Goal: Information Seeking & Learning: Check status

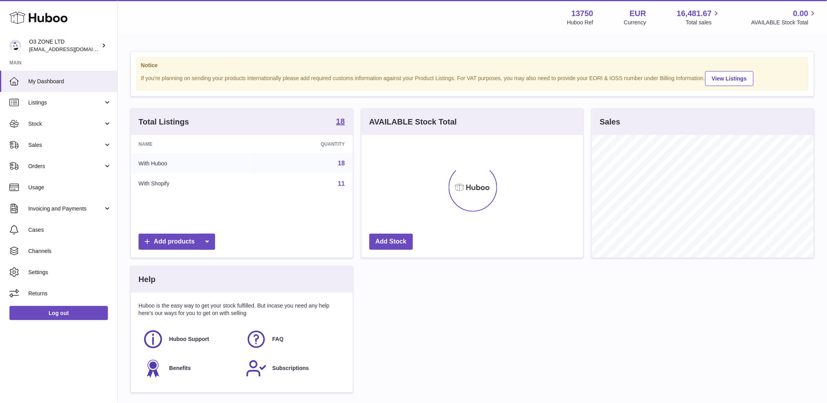
scroll to position [122, 222]
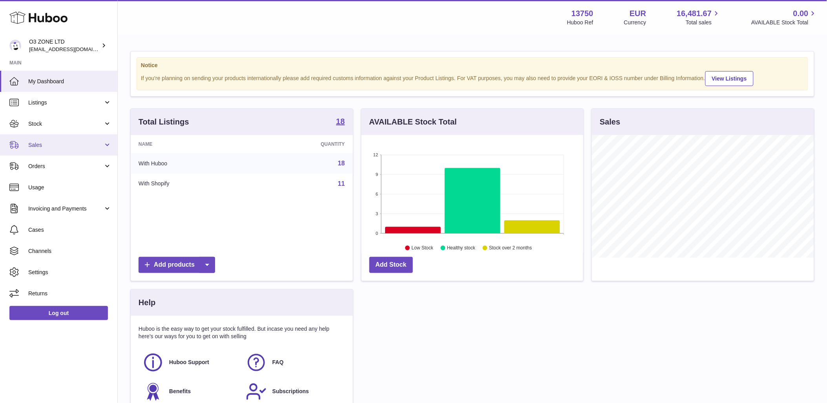
click at [44, 141] on span "Sales" at bounding box center [65, 144] width 75 height 7
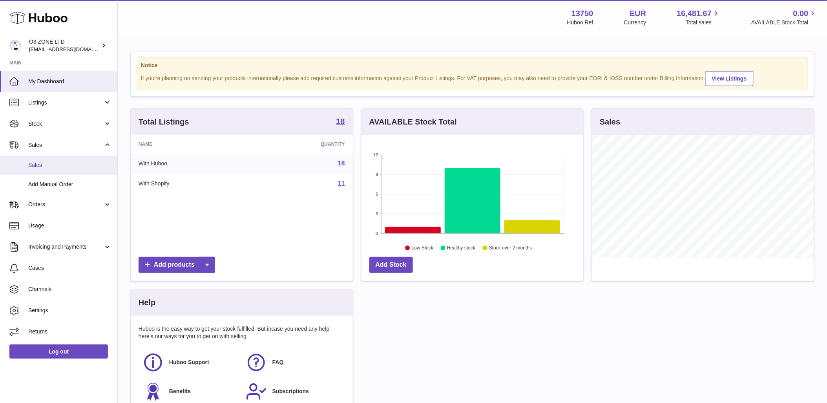
click at [40, 163] on span "Sales" at bounding box center [69, 164] width 83 height 7
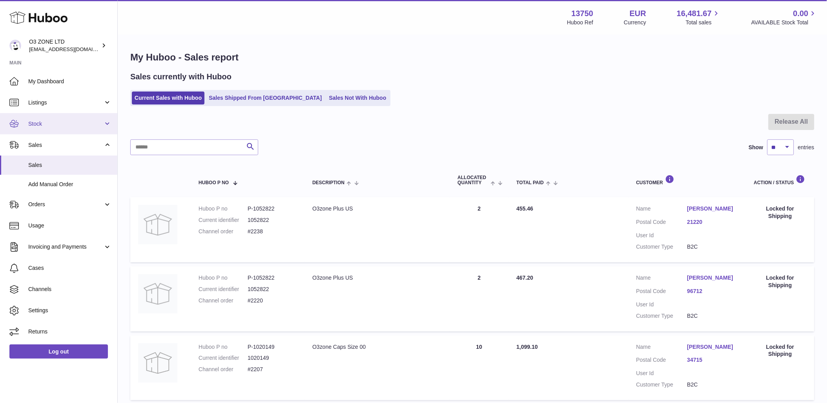
click at [56, 120] on span "Stock" at bounding box center [65, 123] width 75 height 7
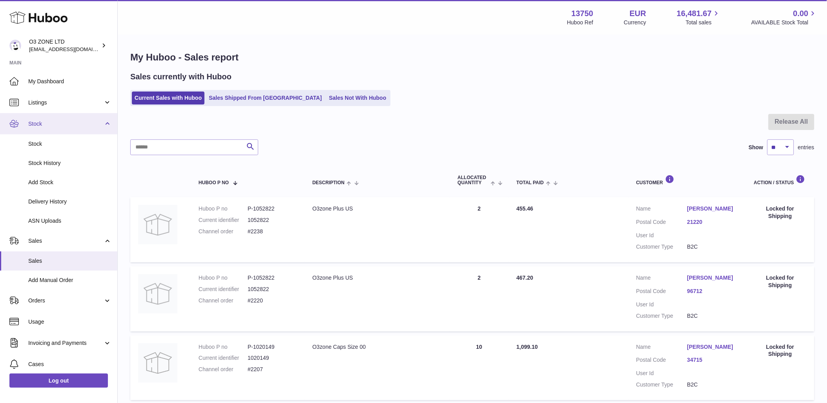
click at [42, 123] on span "Stock" at bounding box center [65, 123] width 75 height 7
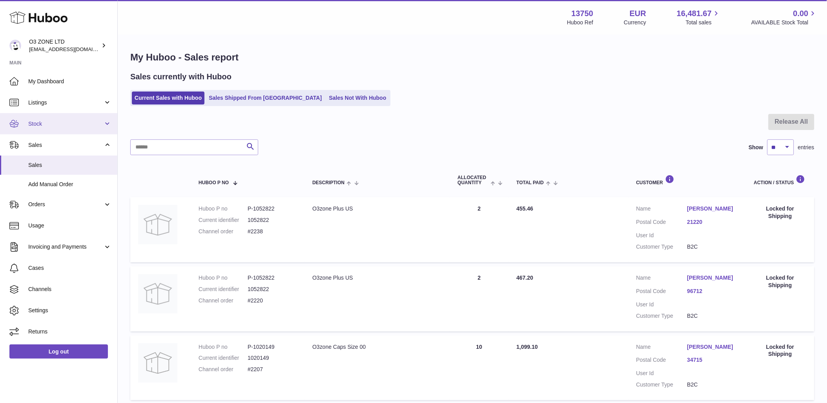
click at [49, 122] on span "Stock" at bounding box center [65, 123] width 75 height 7
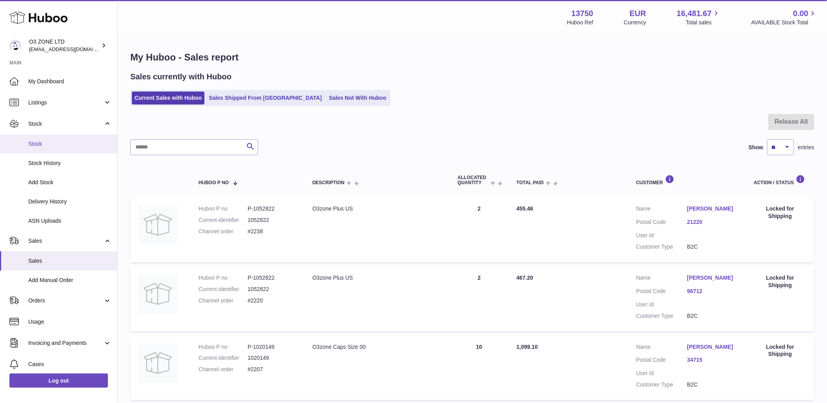
click at [45, 145] on span "Stock" at bounding box center [69, 143] width 83 height 7
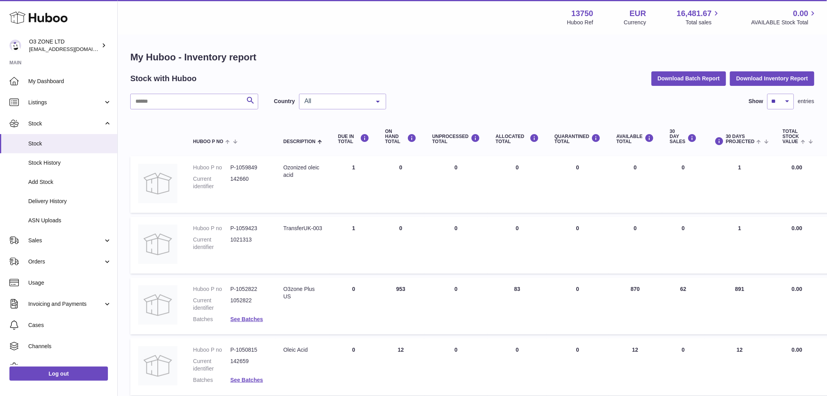
click at [364, 100] on span "All" at bounding box center [337, 101] width 68 height 8
click at [326, 130] on span "GB" at bounding box center [343, 133] width 86 height 16
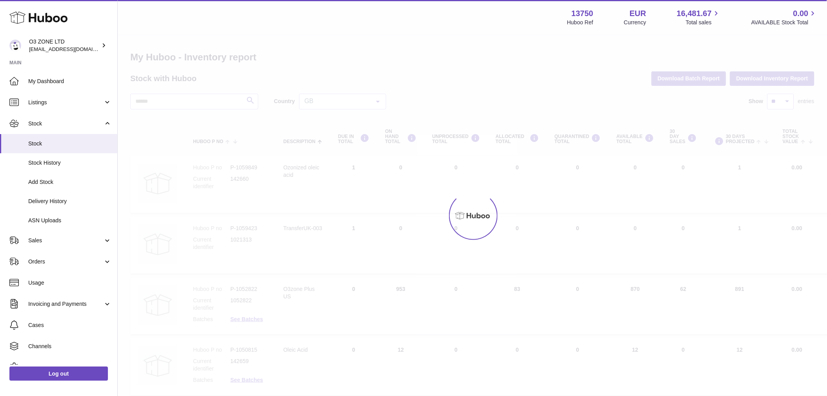
click at [378, 101] on div "Menu Huboo 13750 Huboo Ref EUR Currency 16,481.67 Total sales 0.00 AVAILABLE St…" at bounding box center [472, 401] width 709 height 802
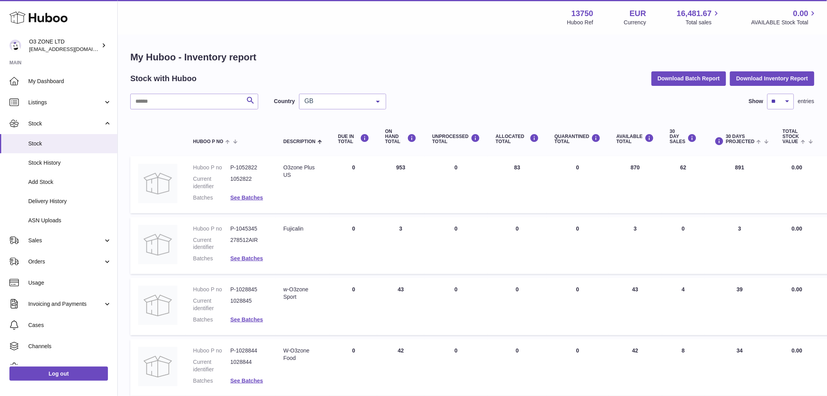
click at [355, 97] on span "GB" at bounding box center [337, 101] width 68 height 8
click at [321, 151] on span "NL" at bounding box center [343, 149] width 86 height 16
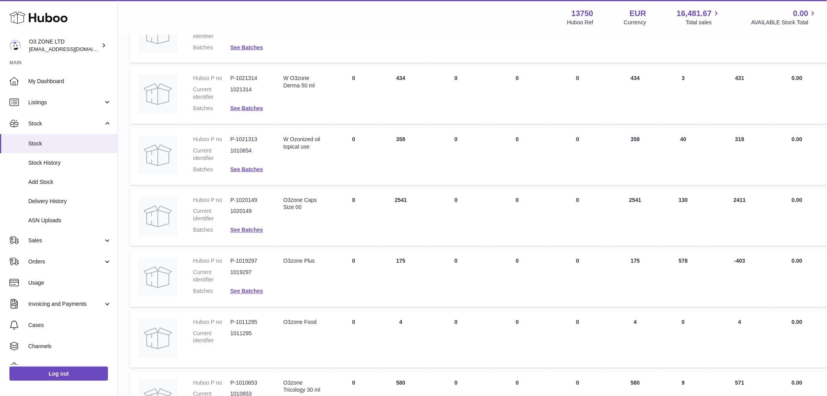
scroll to position [349, 0]
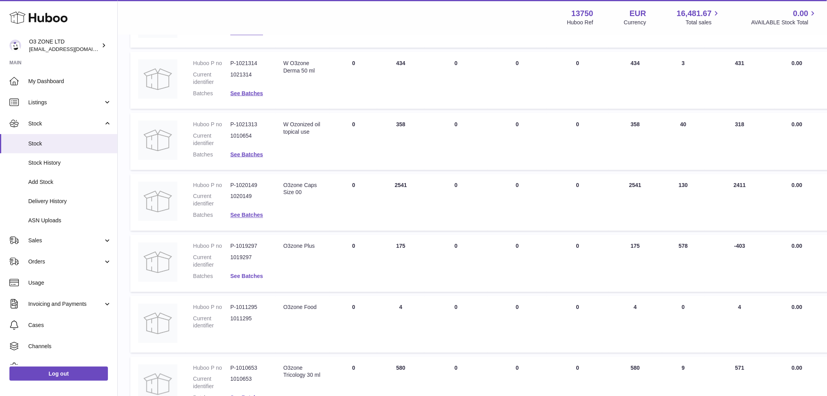
click at [250, 276] on link "See Batches" at bounding box center [246, 277] width 33 height 6
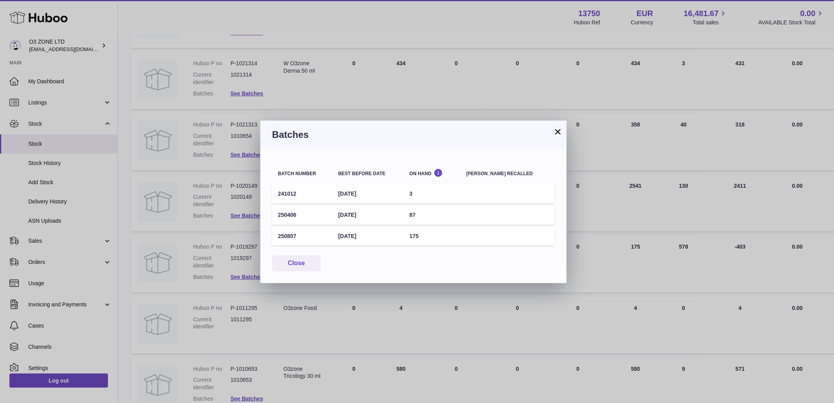
drag, startPoint x: 561, startPoint y: 127, endPoint x: 492, endPoint y: 164, distance: 78.9
click at [560, 127] on button "×" at bounding box center [557, 131] width 9 height 9
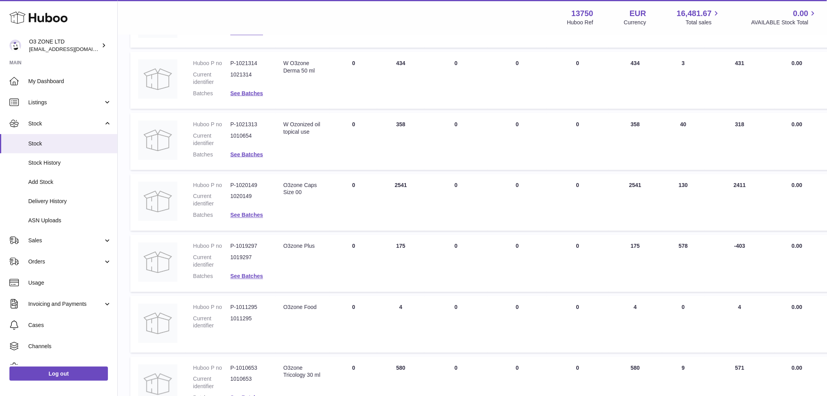
click at [237, 254] on dd "1019297" at bounding box center [248, 261] width 37 height 15
click at [246, 242] on td "Huboo P no P-1019297 Current identifier 1019297 Batches See Batches" at bounding box center [230, 263] width 90 height 57
click at [247, 242] on td "Huboo P no P-1019297 Current identifier 1019297 Batches See Batches" at bounding box center [230, 263] width 90 height 57
copy dl "P-1019297"
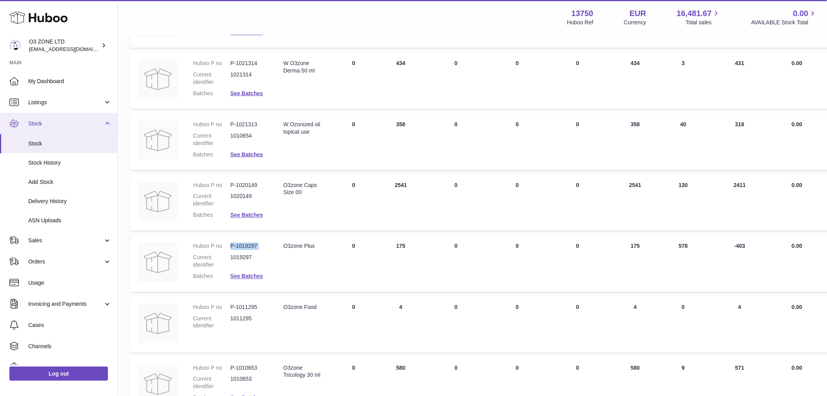
click at [37, 123] on span "Stock" at bounding box center [65, 123] width 75 height 7
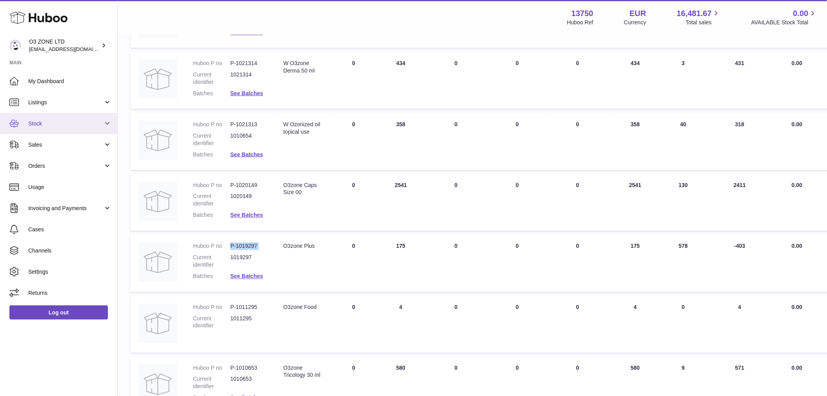
click at [49, 126] on span "Stock" at bounding box center [65, 123] width 75 height 7
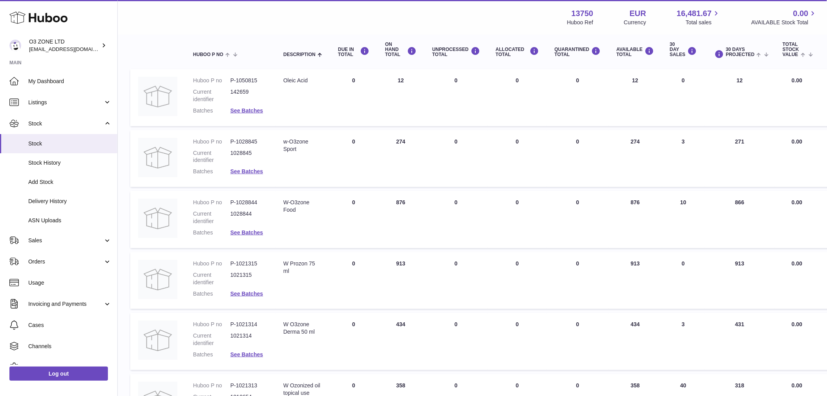
scroll to position [0, 0]
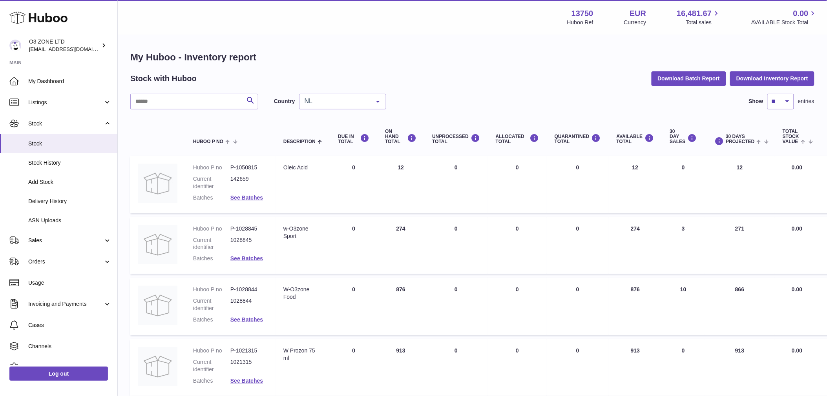
drag, startPoint x: 56, startPoint y: 105, endPoint x: 57, endPoint y: 113, distance: 7.9
click at [56, 104] on span "Listings" at bounding box center [65, 102] width 75 height 7
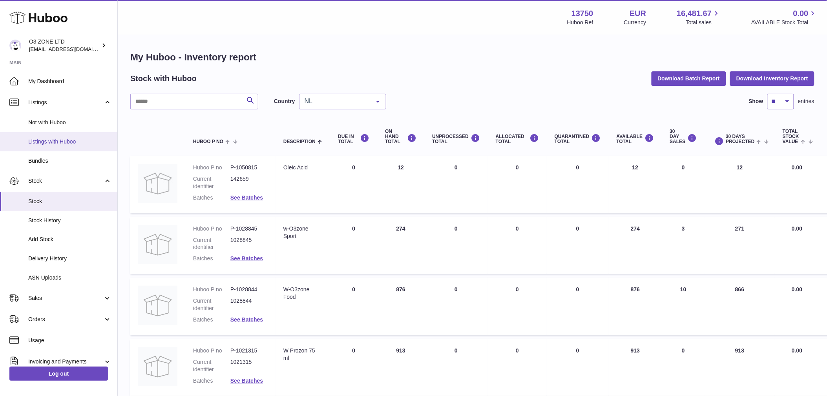
click at [51, 139] on span "Listings with Huboo" at bounding box center [69, 141] width 83 height 7
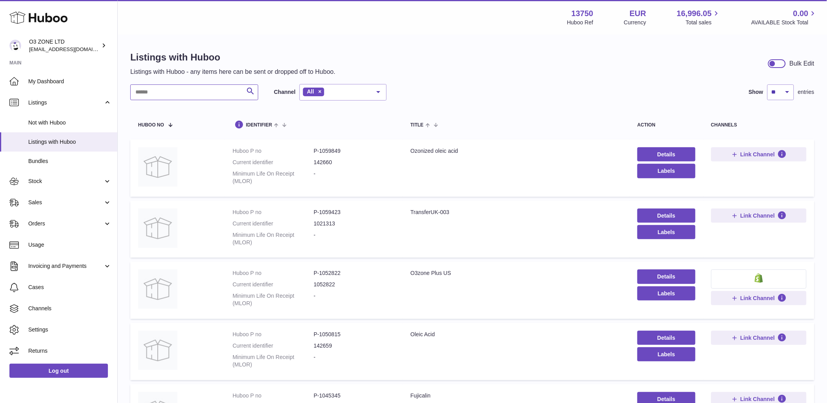
click at [165, 95] on input "text" at bounding box center [194, 92] width 128 height 16
paste input "*********"
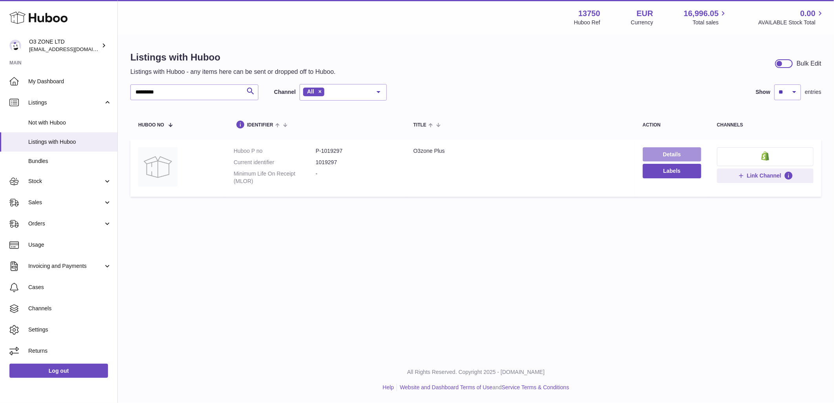
click at [670, 154] on link "Details" at bounding box center [672, 154] width 58 height 14
drag, startPoint x: 170, startPoint y: 95, endPoint x: 120, endPoint y: 91, distance: 49.7
click at [120, 91] on div "Listings with Huboo Listings with Huboo - any items here can be sent or dropped…" at bounding box center [476, 125] width 716 height 181
type input "***"
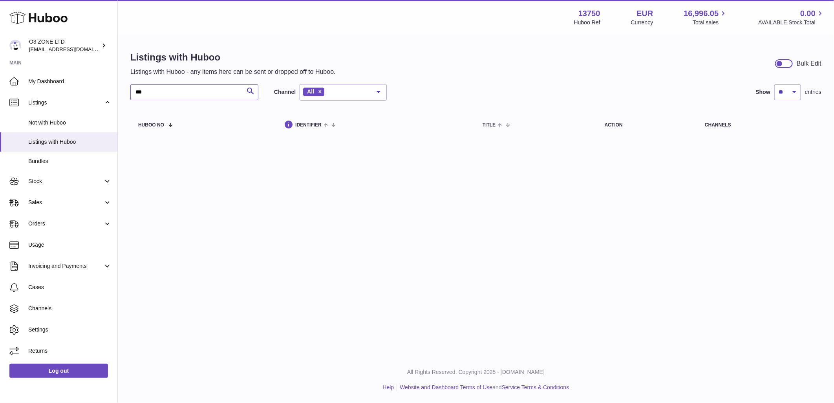
click at [210, 90] on input "***" at bounding box center [194, 92] width 128 height 16
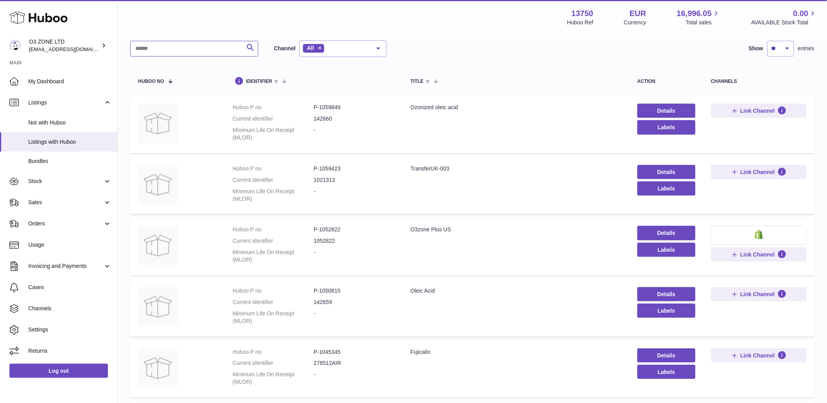
scroll to position [87, 0]
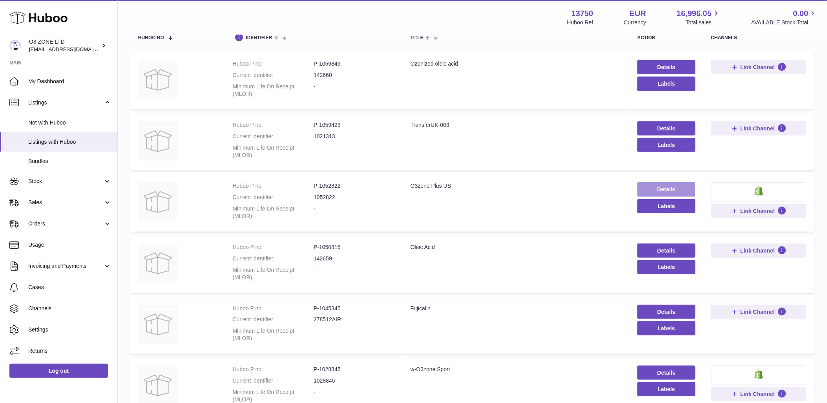
click at [668, 188] on link "Details" at bounding box center [667, 189] width 58 height 14
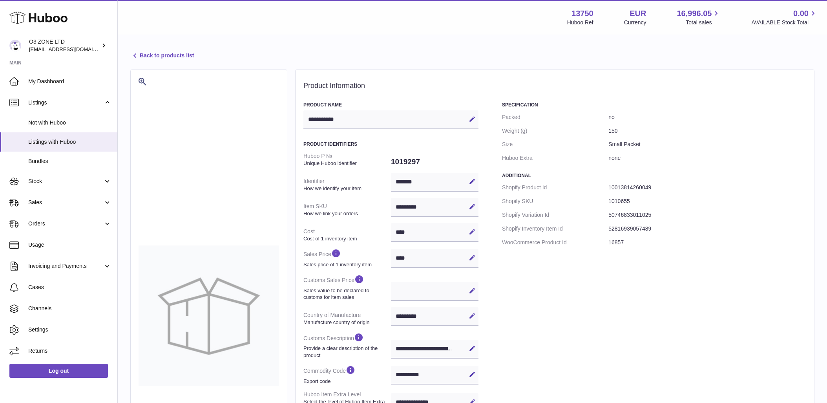
select select "***"
select select "****"
select select "***"
select select "****"
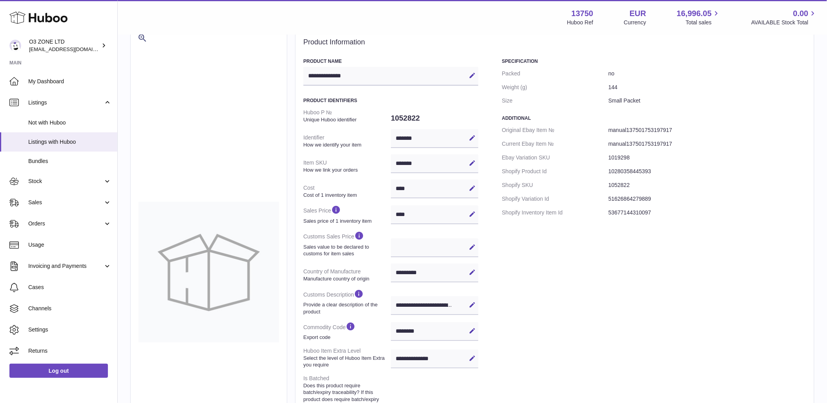
scroll to position [87, 0]
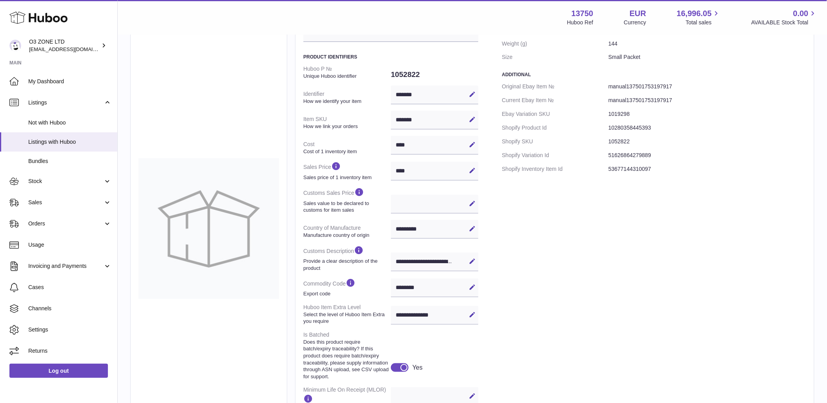
click at [415, 285] on div "******** Edit Cancel Save" at bounding box center [435, 287] width 88 height 19
click at [440, 287] on div "******** Edit Cancel Save" at bounding box center [435, 287] width 88 height 19
click at [407, 289] on div "******** Edit Cancel Save" at bounding box center [435, 287] width 88 height 19
click at [409, 288] on div "******** Edit Cancel Save" at bounding box center [435, 287] width 88 height 19
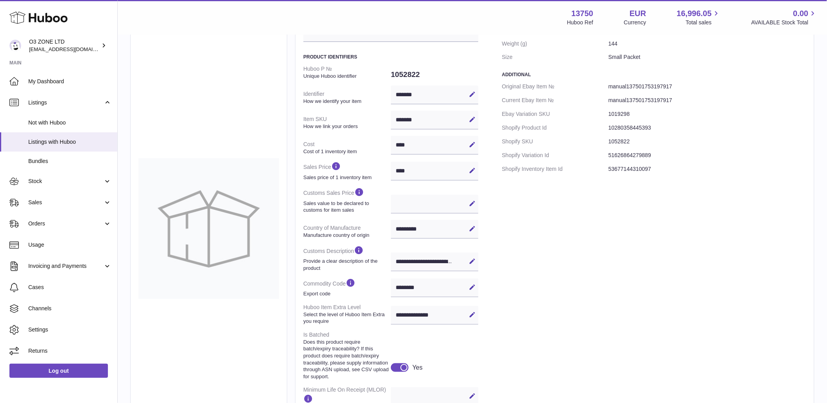
click at [409, 288] on div "******** Edit Cancel Save" at bounding box center [435, 287] width 88 height 19
click at [409, 287] on div "******** Edit Cancel Save" at bounding box center [435, 287] width 88 height 19
click at [598, 270] on div "Specification Packed no Weight (g) 144 Size Small Packet Additional Original Eb…" at bounding box center [654, 247] width 304 height 464
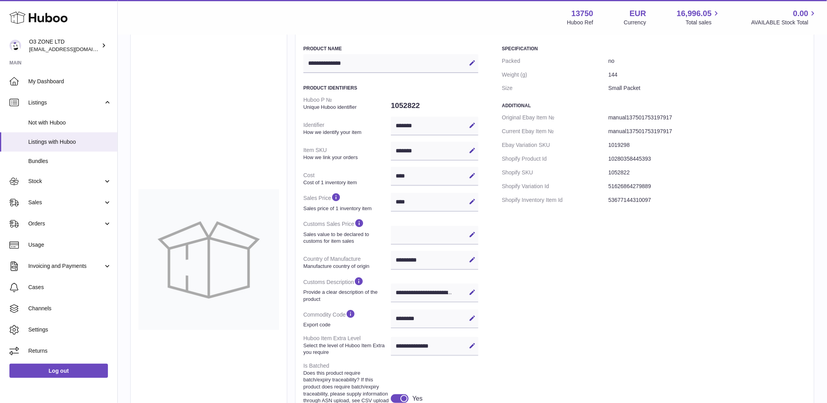
scroll to position [0, 0]
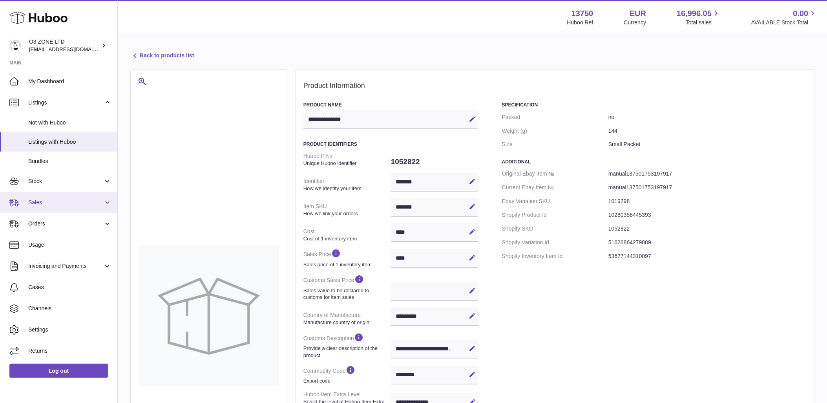
click at [34, 207] on link "Sales" at bounding box center [58, 202] width 117 height 21
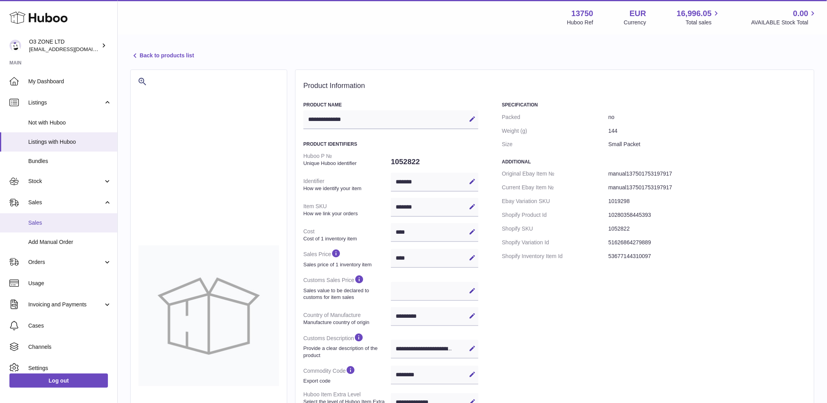
click at [33, 221] on span "Sales" at bounding box center [69, 222] width 83 height 7
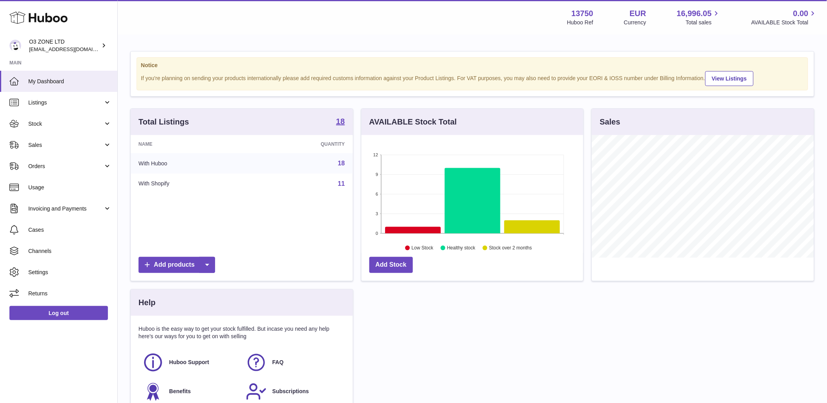
scroll to position [122, 222]
click at [55, 150] on link "Sales" at bounding box center [58, 144] width 117 height 21
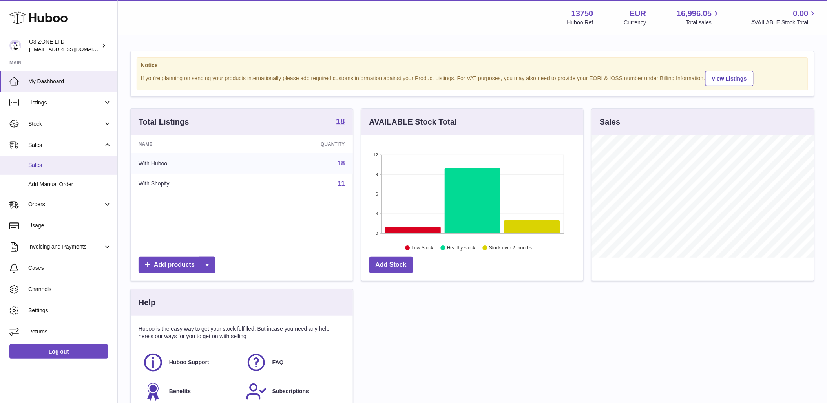
click at [46, 167] on span "Sales" at bounding box center [69, 164] width 83 height 7
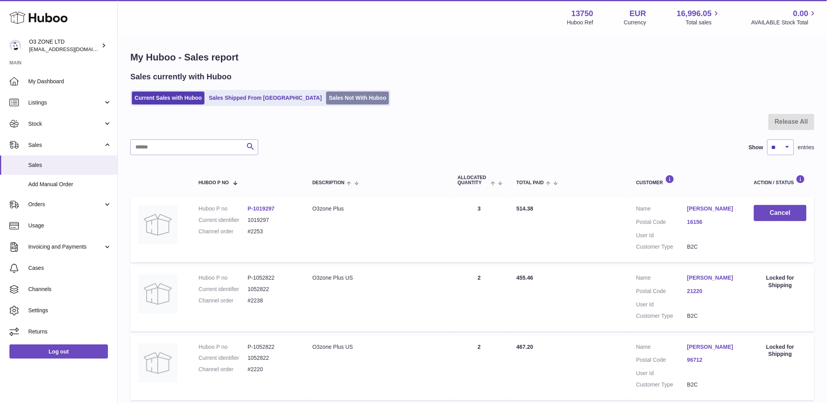
click at [326, 102] on link "Sales Not With Huboo" at bounding box center [357, 97] width 63 height 13
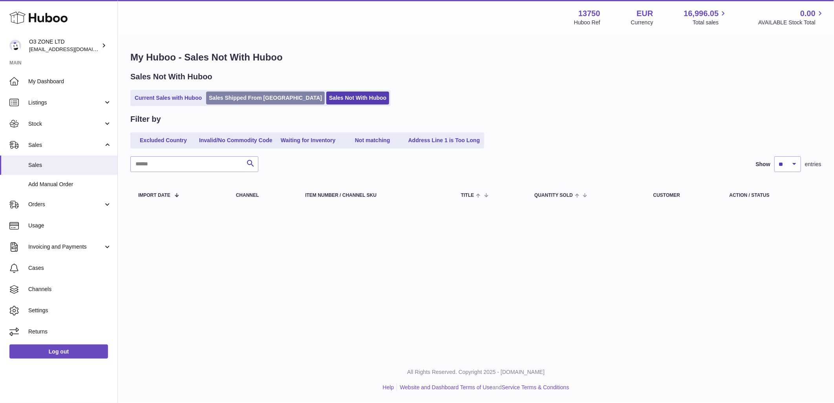
click at [250, 99] on link "Sales Shipped From [GEOGRAPHIC_DATA]" at bounding box center [265, 97] width 119 height 13
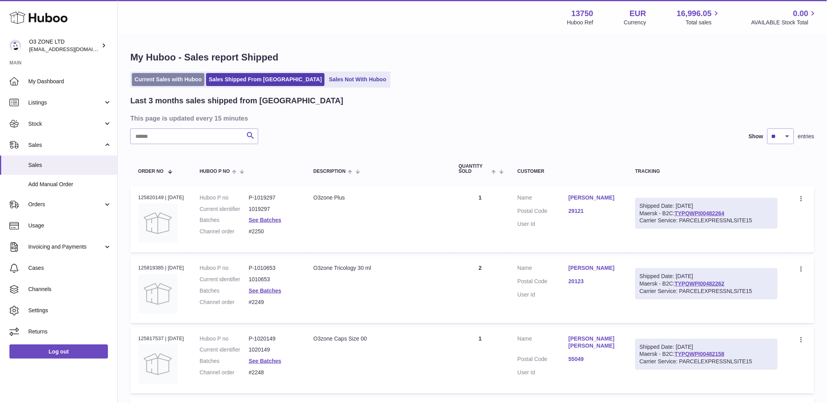
click at [166, 81] on link "Current Sales with Huboo" at bounding box center [168, 79] width 73 height 13
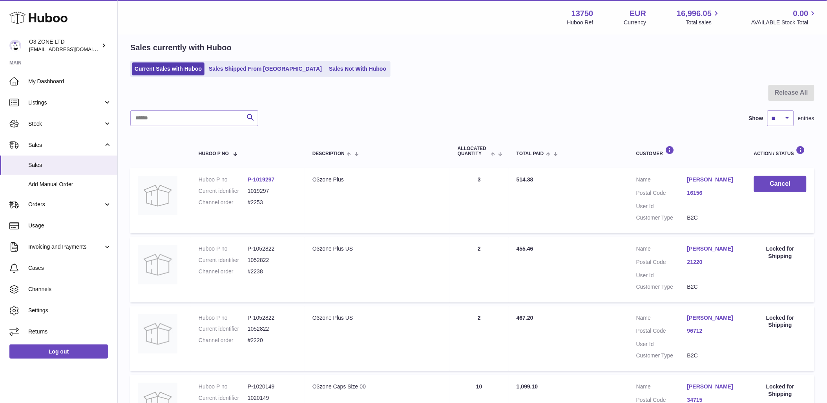
scroll to position [44, 0]
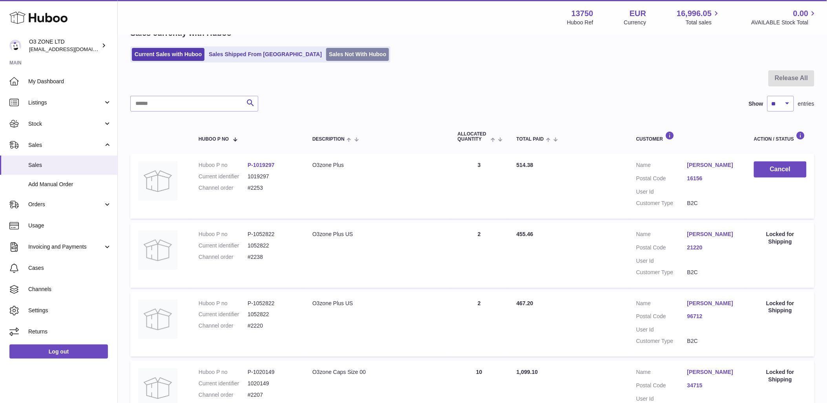
click at [326, 50] on link "Sales Not With Huboo" at bounding box center [357, 54] width 63 height 13
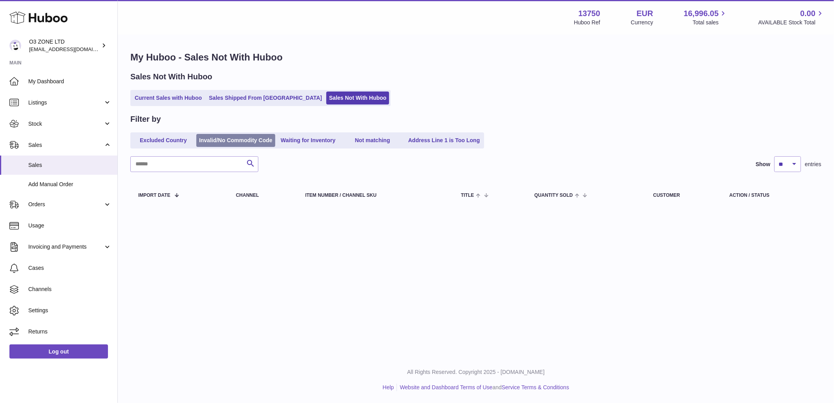
drag, startPoint x: 168, startPoint y: 93, endPoint x: 199, endPoint y: 134, distance: 51.2
click at [168, 93] on link "Current Sales with Huboo" at bounding box center [168, 97] width 73 height 13
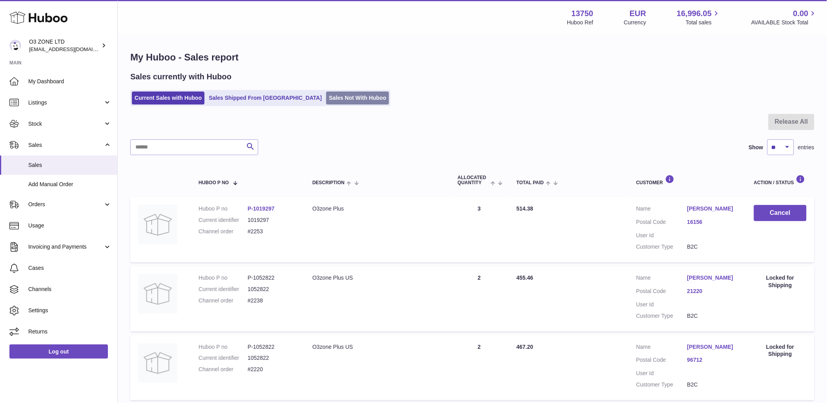
click at [327, 95] on link "Sales Not With Huboo" at bounding box center [357, 97] width 63 height 13
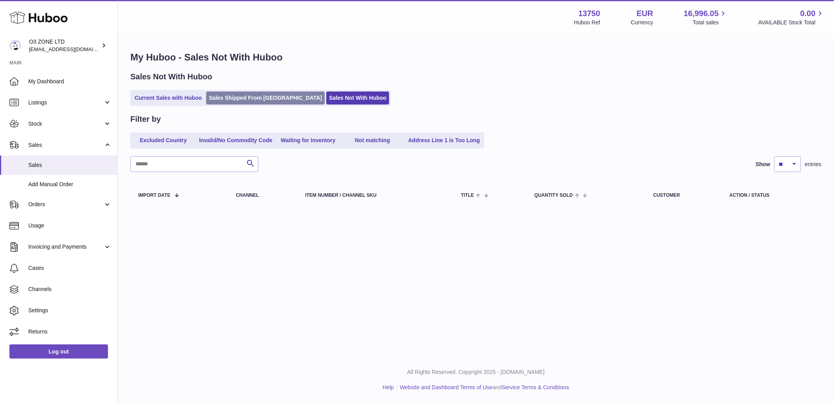
click at [243, 99] on link "Sales Shipped From [GEOGRAPHIC_DATA]" at bounding box center [265, 97] width 119 height 13
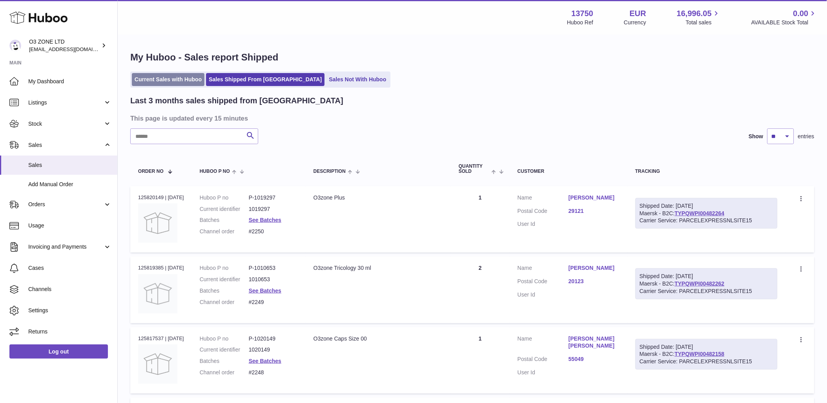
click at [174, 73] on link "Current Sales with Huboo" at bounding box center [168, 79] width 73 height 13
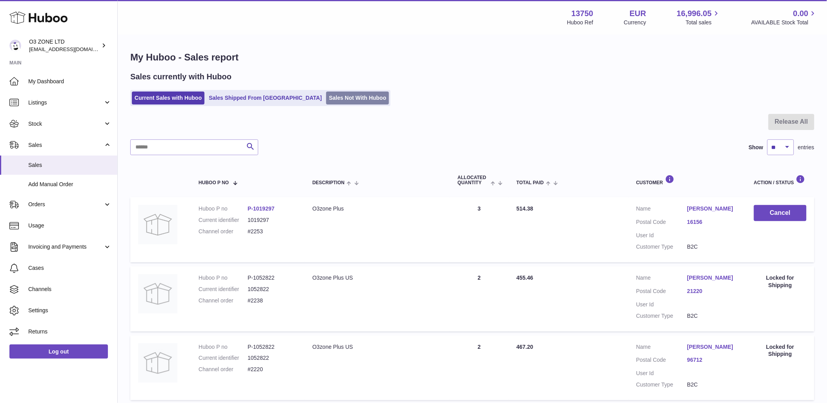
click at [326, 99] on link "Sales Not With Huboo" at bounding box center [357, 97] width 63 height 13
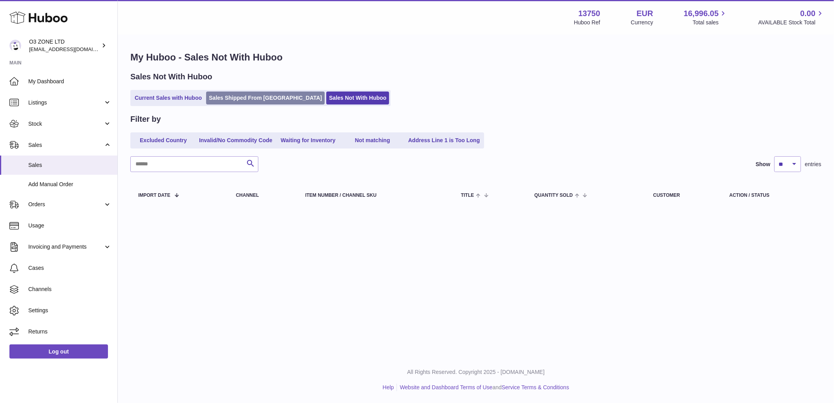
click at [236, 93] on link "Sales Shipped From [GEOGRAPHIC_DATA]" at bounding box center [265, 97] width 119 height 13
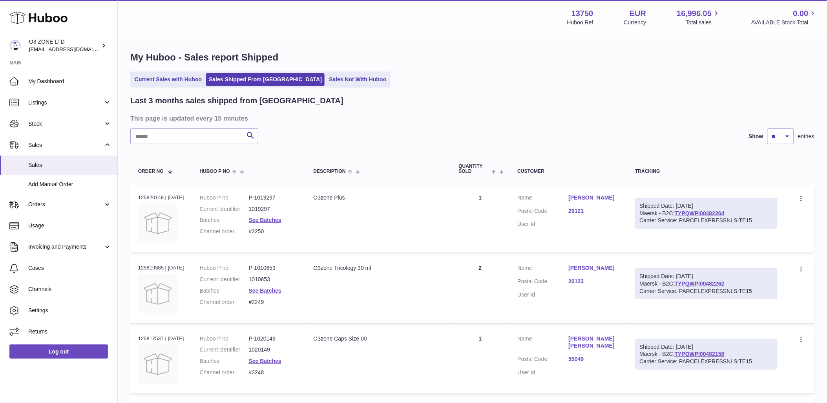
click at [167, 82] on link "Current Sales with Huboo" at bounding box center [168, 79] width 73 height 13
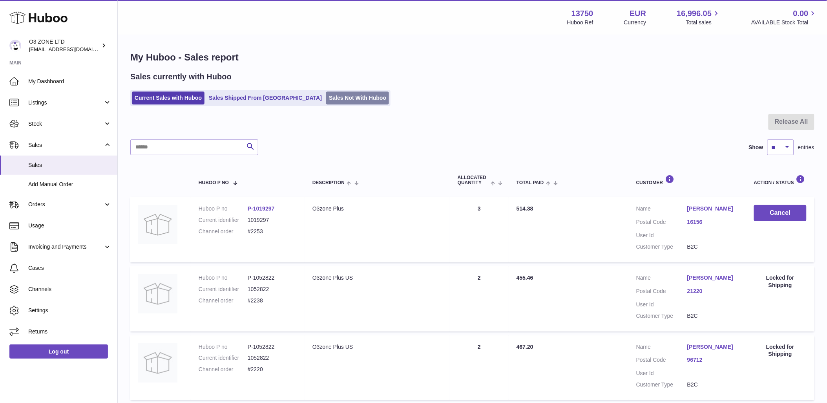
click at [326, 91] on link "Sales Not With Huboo" at bounding box center [357, 97] width 63 height 13
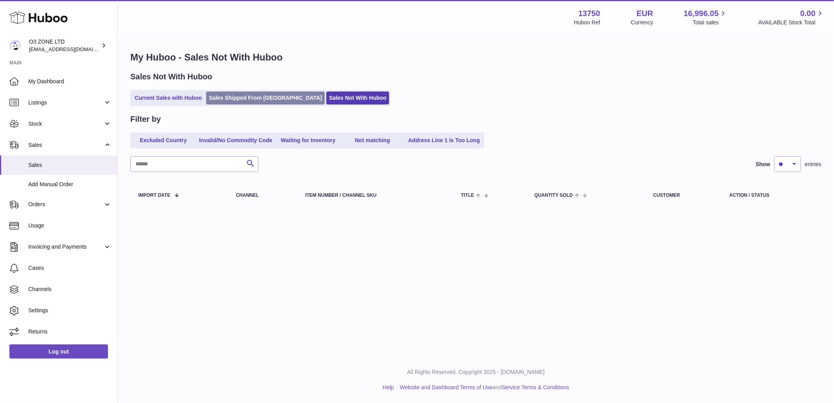
click at [244, 92] on link "Sales Shipped From [GEOGRAPHIC_DATA]" at bounding box center [265, 97] width 119 height 13
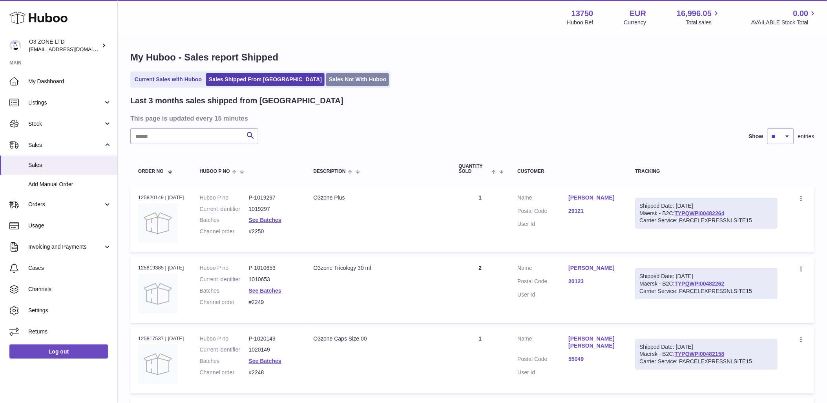
click at [333, 77] on link "Sales Not With Huboo" at bounding box center [357, 79] width 63 height 13
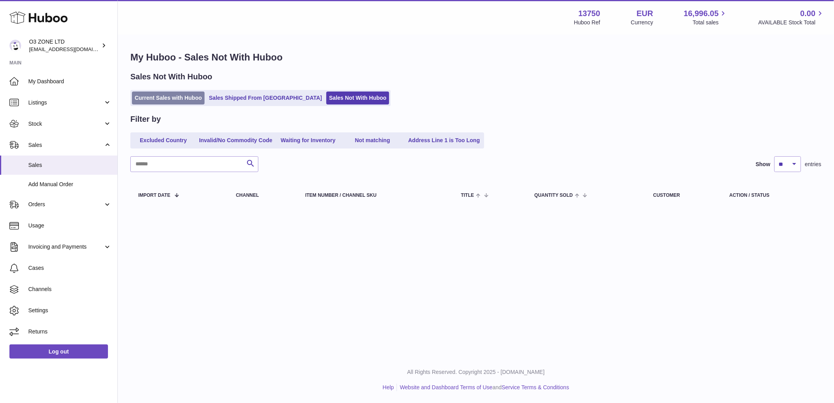
click at [177, 97] on link "Current Sales with Huboo" at bounding box center [168, 97] width 73 height 13
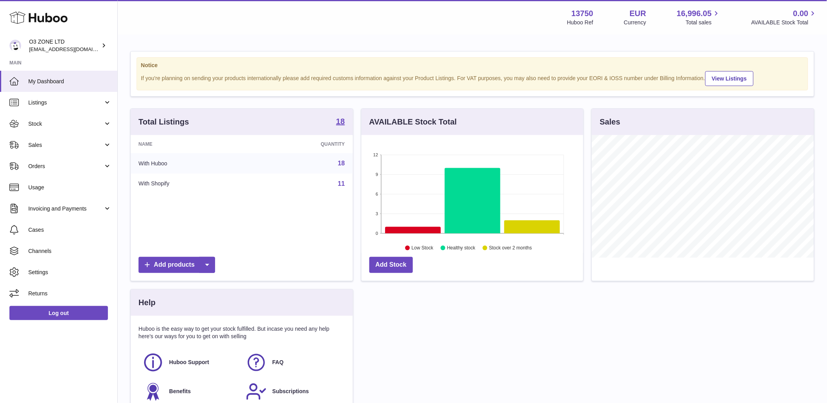
scroll to position [122, 222]
click at [37, 148] on span "Sales" at bounding box center [65, 144] width 75 height 7
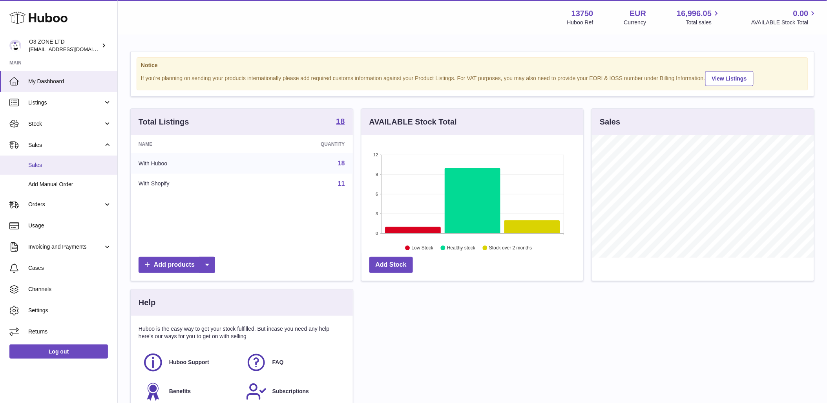
click at [40, 168] on span "Sales" at bounding box center [69, 164] width 83 height 7
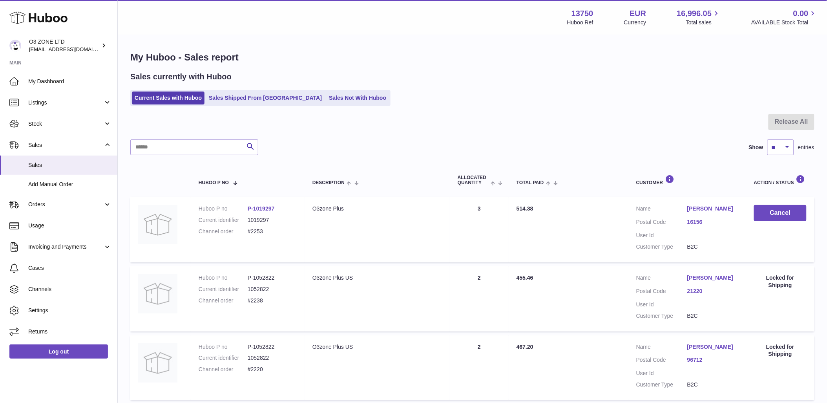
drag, startPoint x: 330, startPoint y: 105, endPoint x: 335, endPoint y: 111, distance: 8.4
click at [332, 105] on ul "Current Sales with Huboo Sales Shipped From Huboo Sales Not With Huboo" at bounding box center [260, 98] width 260 height 16
click at [340, 93] on link "Sales Not With Huboo" at bounding box center [357, 97] width 63 height 13
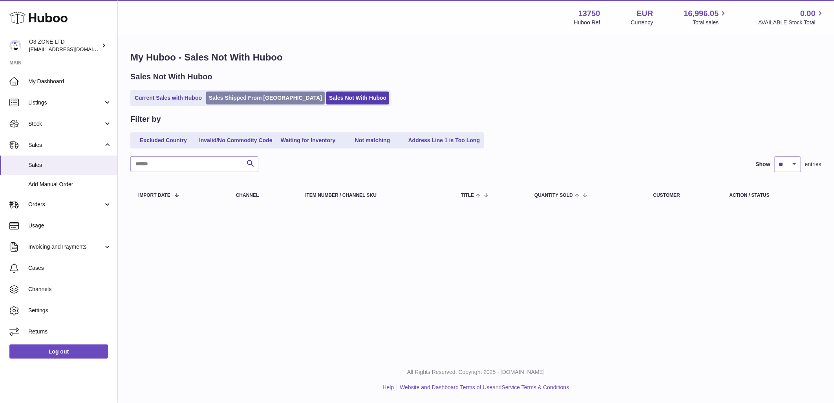
click at [232, 96] on link "Sales Shipped From [GEOGRAPHIC_DATA]" at bounding box center [265, 97] width 119 height 13
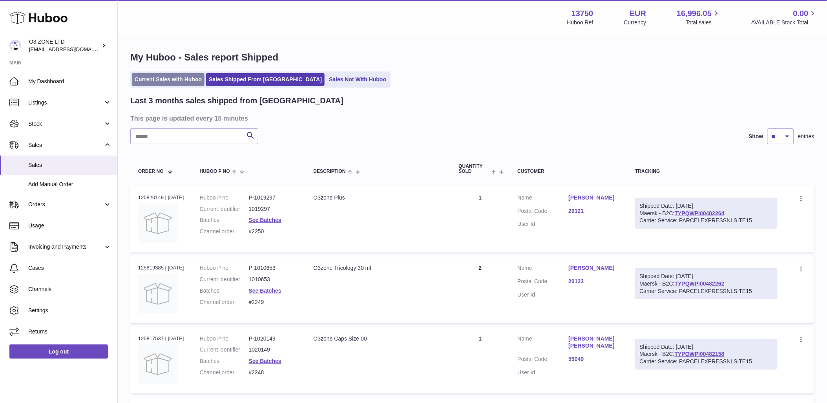
click at [151, 82] on link "Current Sales with Huboo" at bounding box center [168, 79] width 73 height 13
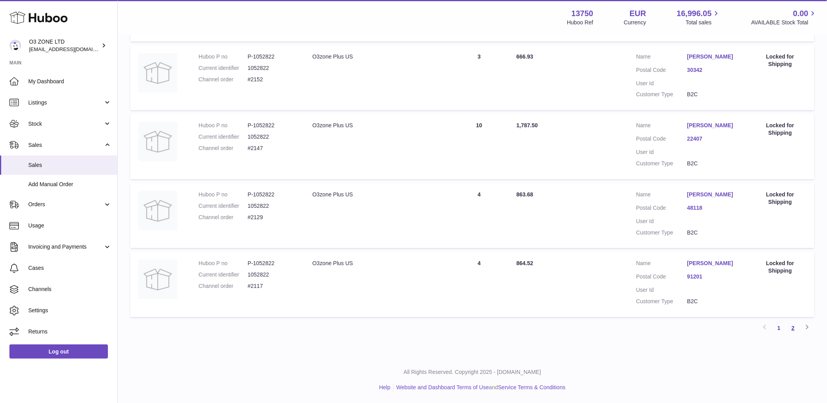
click at [789, 331] on link "2" at bounding box center [793, 328] width 14 height 14
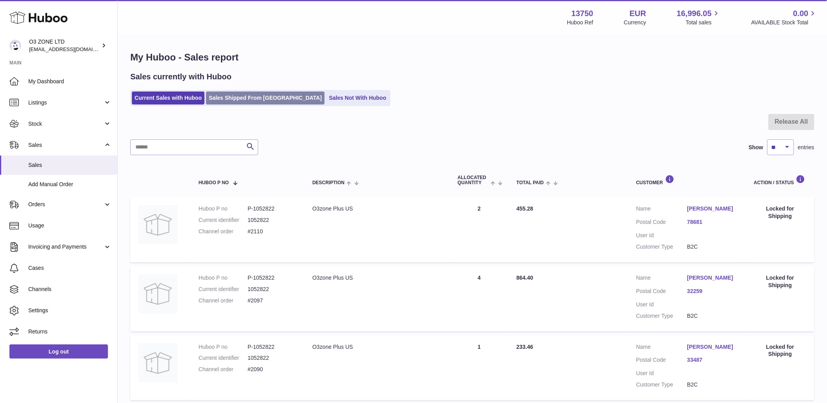
click at [265, 96] on link "Sales Shipped From [GEOGRAPHIC_DATA]" at bounding box center [265, 97] width 119 height 13
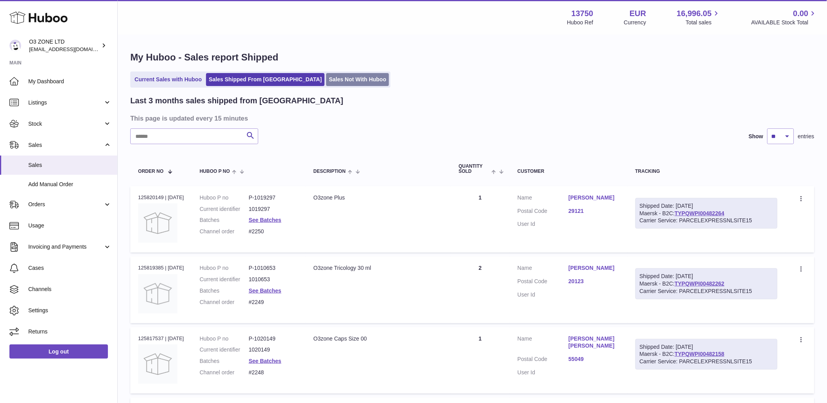
click at [326, 82] on link "Sales Not With Huboo" at bounding box center [357, 79] width 63 height 13
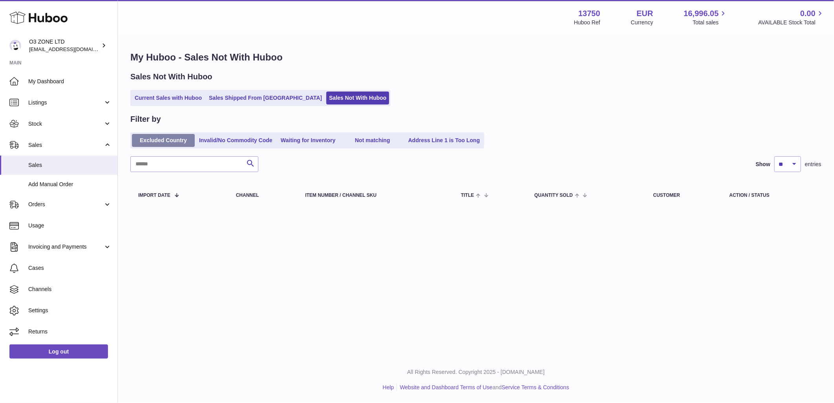
drag, startPoint x: 160, startPoint y: 97, endPoint x: 142, endPoint y: 135, distance: 41.8
click at [160, 97] on link "Current Sales with Huboo" at bounding box center [168, 97] width 73 height 13
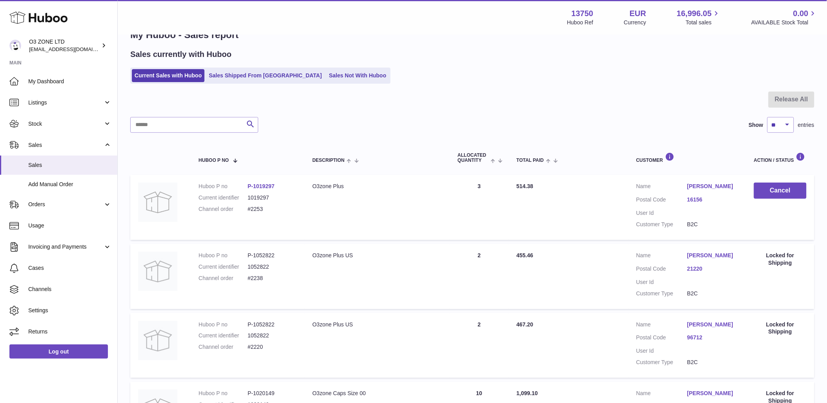
scroll to position [44, 0]
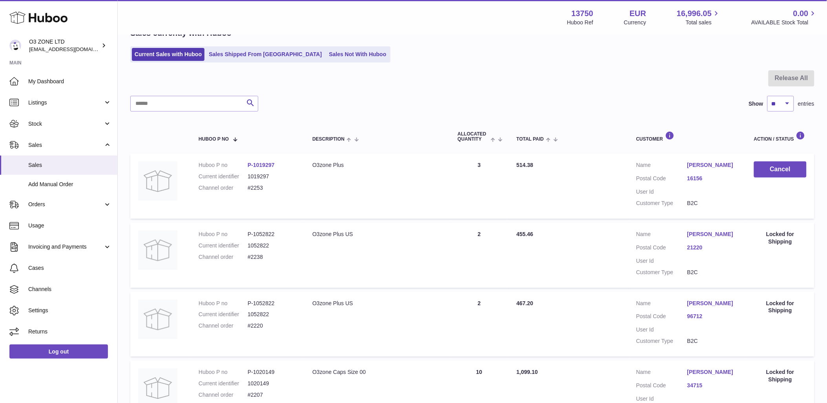
click at [325, 46] on ul "Current Sales with Huboo Sales Shipped From Huboo Sales Not With Huboo" at bounding box center [260, 54] width 260 height 16
click at [334, 45] on div "Sales currently with Huboo Current Sales with Huboo Sales Shipped From Huboo Sa…" at bounding box center [472, 45] width 684 height 35
click at [326, 48] on link "Sales Not With Huboo" at bounding box center [357, 54] width 63 height 13
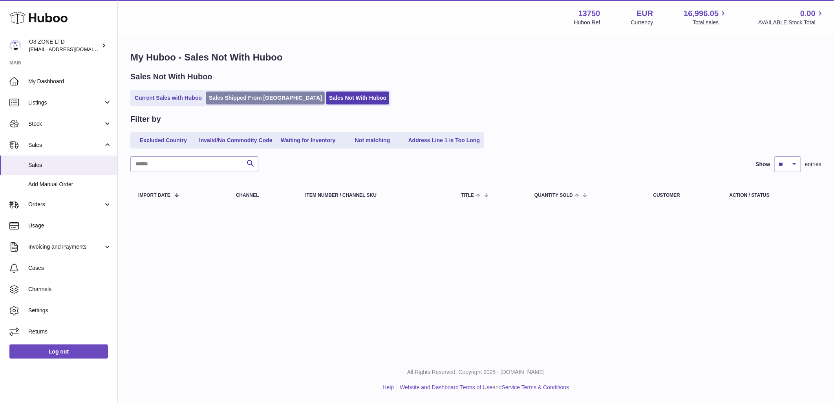
click at [240, 93] on link "Sales Shipped From [GEOGRAPHIC_DATA]" at bounding box center [265, 97] width 119 height 13
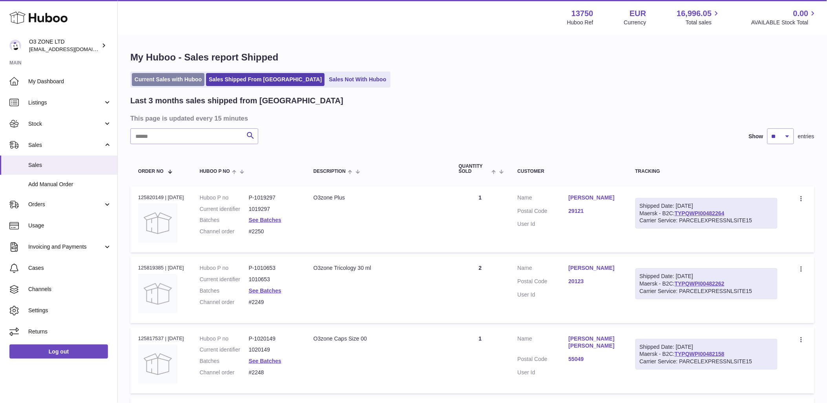
click at [183, 81] on link "Current Sales with Huboo" at bounding box center [168, 79] width 73 height 13
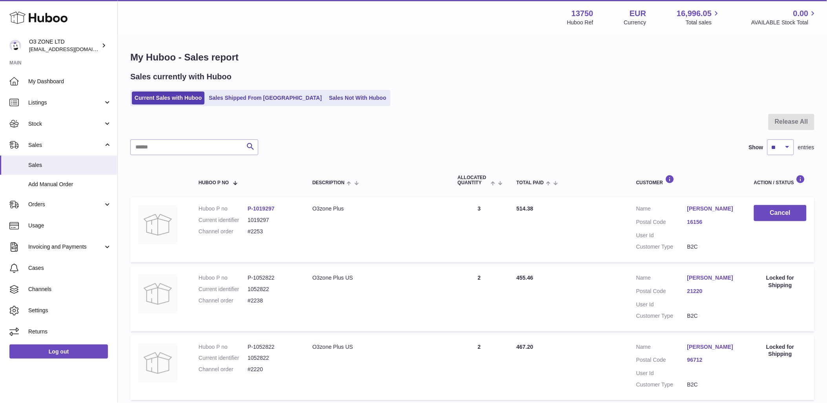
click at [316, 91] on ul "Current Sales with Huboo Sales Shipped From Huboo Sales Not With Huboo" at bounding box center [260, 98] width 260 height 16
click at [326, 95] on link "Sales Not With Huboo" at bounding box center [357, 97] width 63 height 13
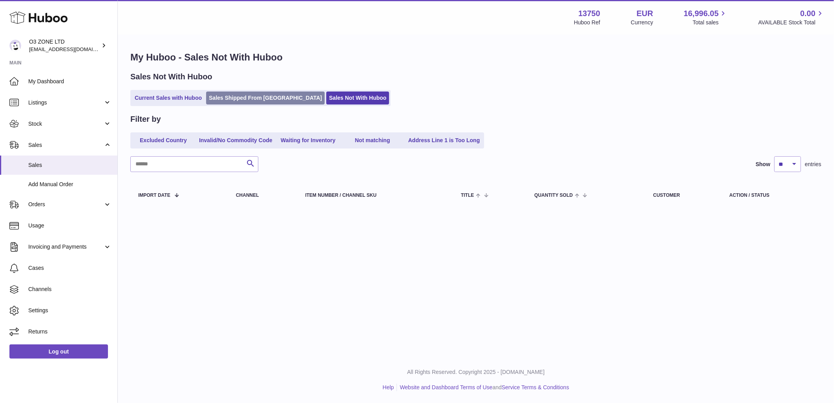
click at [245, 97] on link "Sales Shipped From [GEOGRAPHIC_DATA]" at bounding box center [265, 97] width 119 height 13
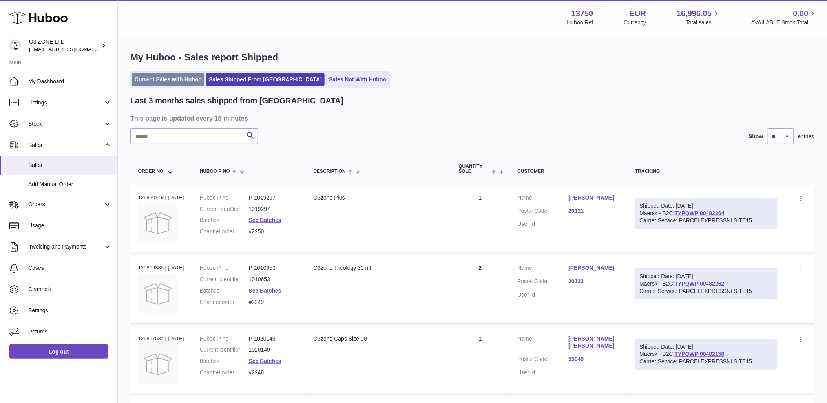
click at [174, 80] on link "Current Sales with Huboo" at bounding box center [168, 79] width 73 height 13
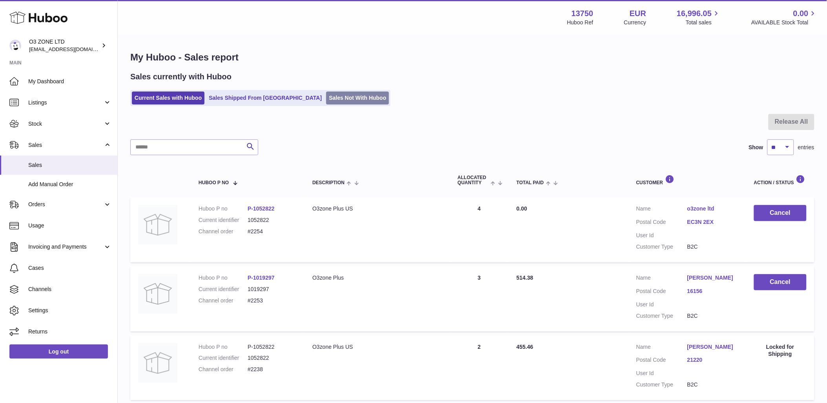
click at [331, 96] on link "Sales Not With Huboo" at bounding box center [357, 97] width 63 height 13
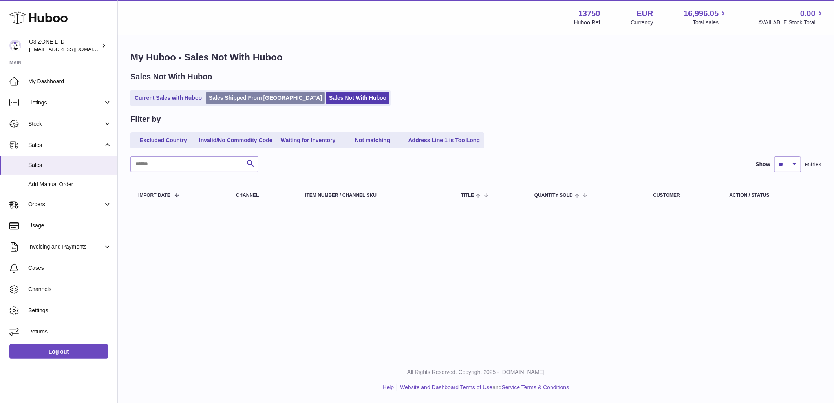
click at [259, 102] on link "Sales Shipped From [GEOGRAPHIC_DATA]" at bounding box center [265, 97] width 119 height 13
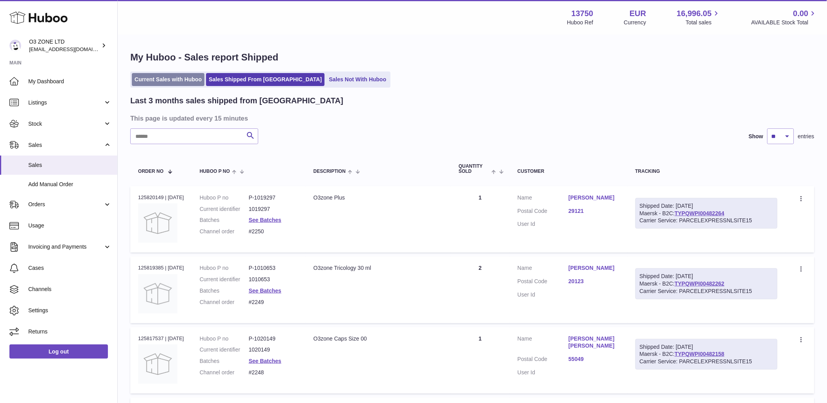
click at [159, 81] on link "Current Sales with Huboo" at bounding box center [168, 79] width 73 height 13
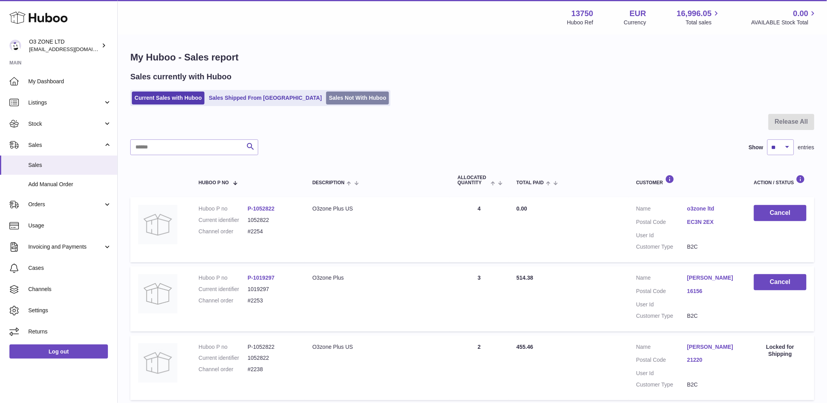
click at [326, 99] on link "Sales Not With Huboo" at bounding box center [357, 97] width 63 height 13
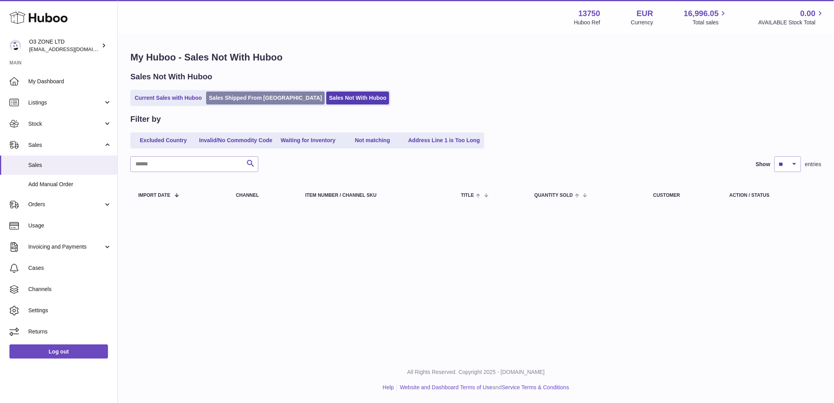
click at [244, 95] on ul "Current Sales with Huboo Sales Shipped From Huboo Sales Not With Huboo" at bounding box center [260, 98] width 260 height 16
click at [245, 95] on link "Sales Shipped From [GEOGRAPHIC_DATA]" at bounding box center [265, 97] width 119 height 13
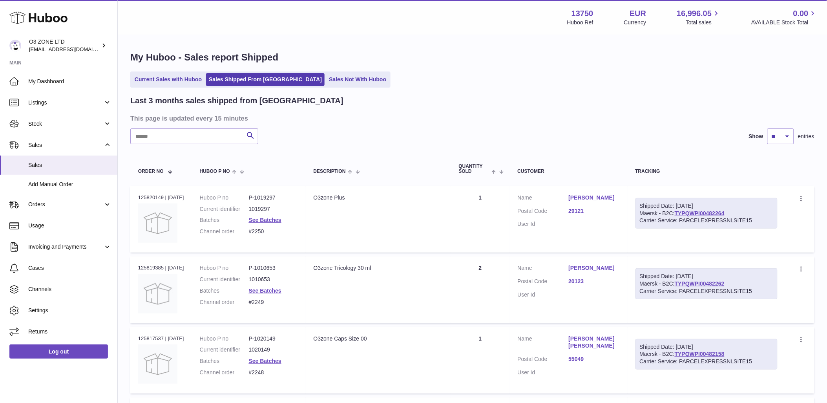
click at [190, 76] on link "Current Sales with Huboo" at bounding box center [168, 79] width 73 height 13
